Goal: Task Accomplishment & Management: Use online tool/utility

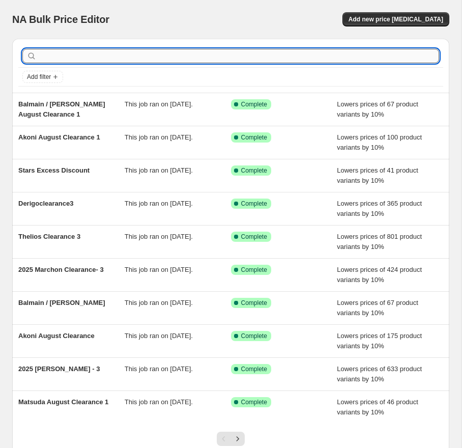
click at [102, 62] on input "text" at bounding box center [239, 56] width 401 height 14
type input "24 month"
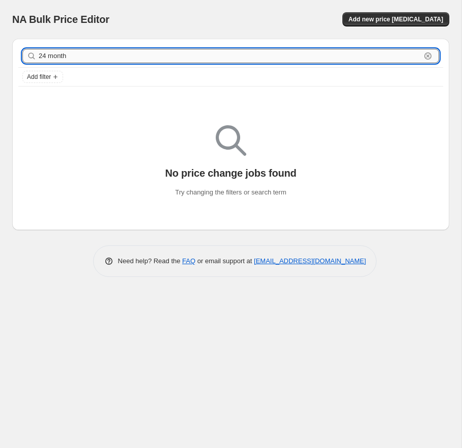
click at [79, 53] on input "24 month" at bounding box center [230, 56] width 382 height 14
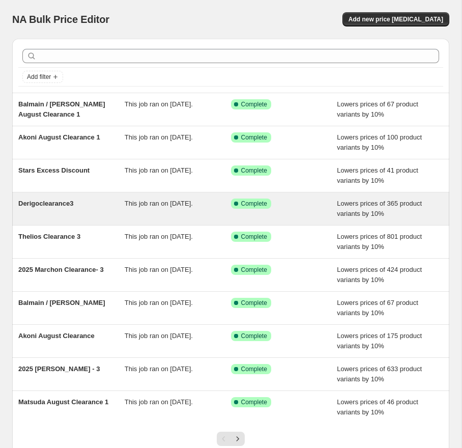
scroll to position [76, 0]
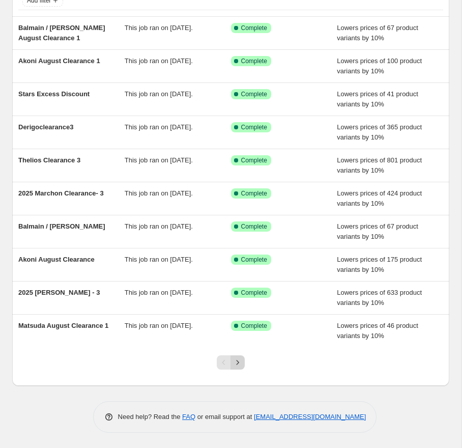
click at [238, 363] on icon "Next" at bounding box center [238, 363] width 10 height 10
